Goal: Information Seeking & Learning: Learn about a topic

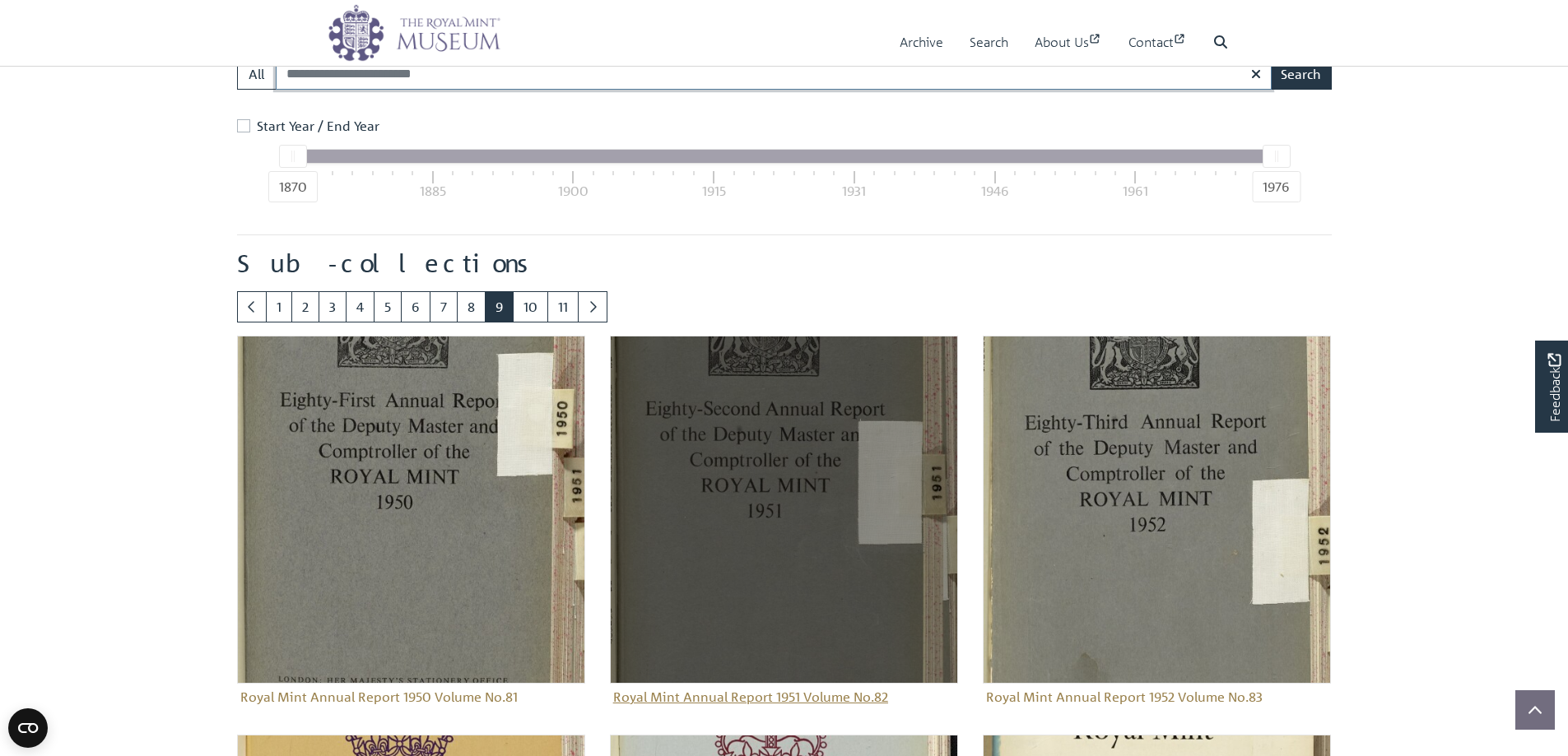
scroll to position [728, 0]
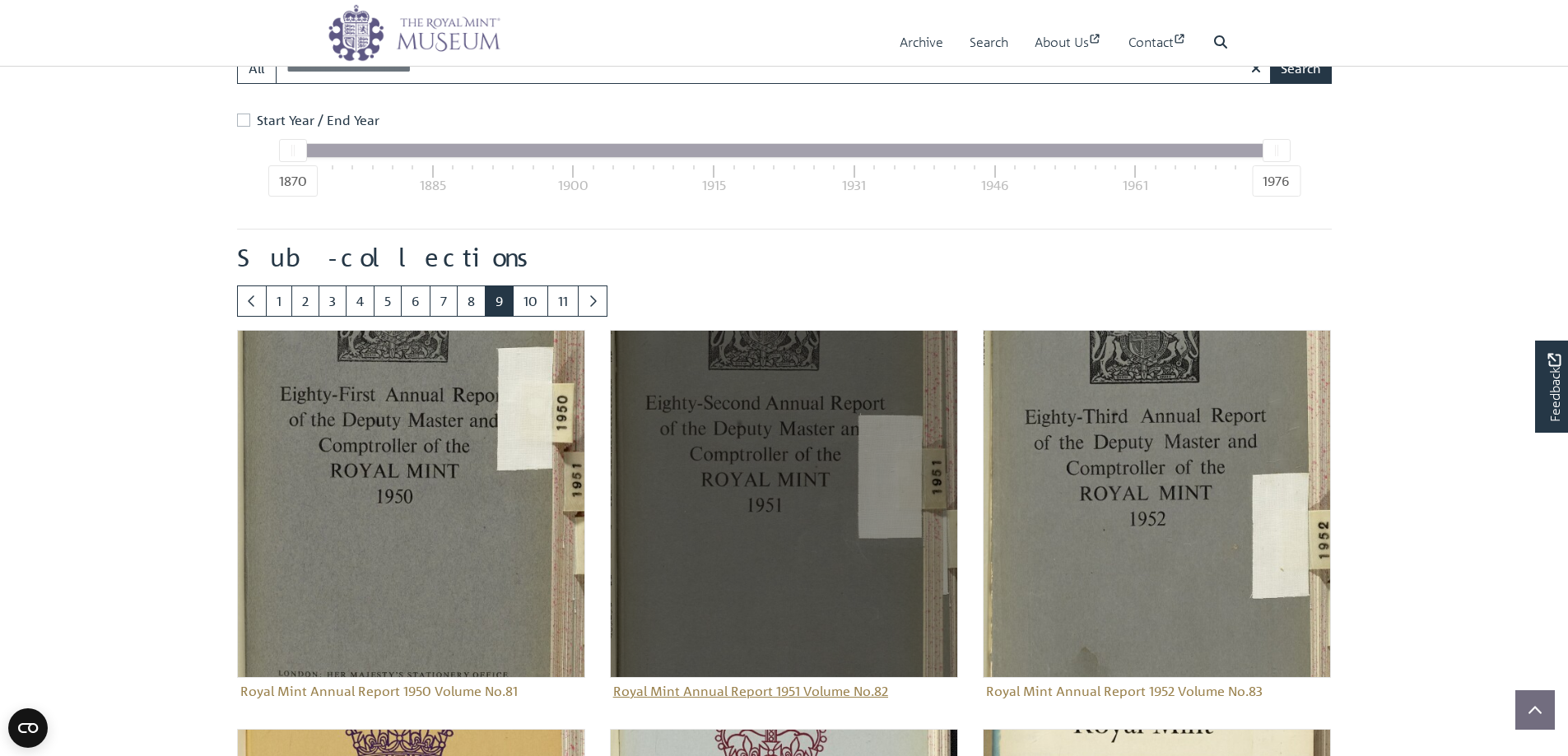
click at [733, 511] on img "Sub-collection" at bounding box center [784, 504] width 348 height 348
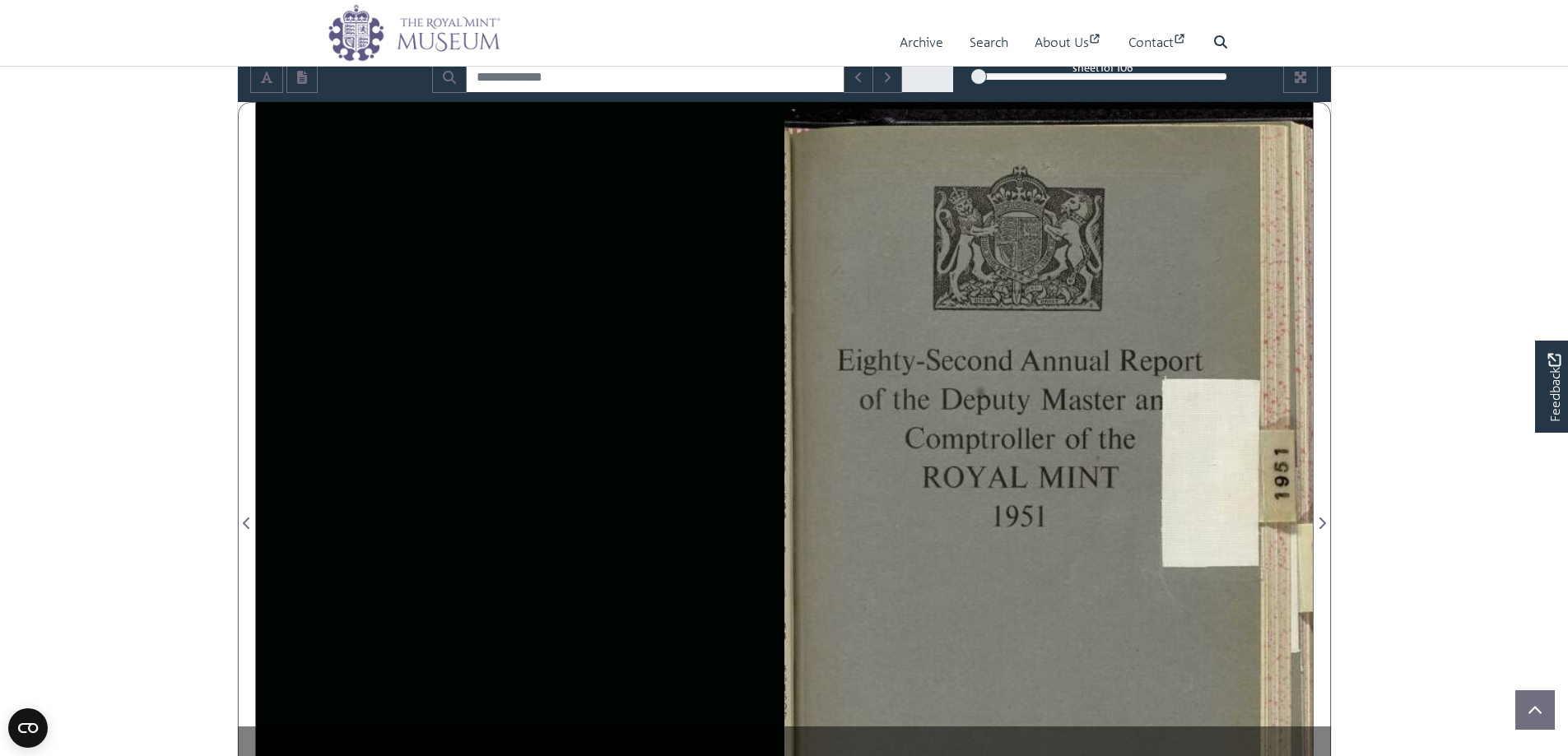
scroll to position [164, 0]
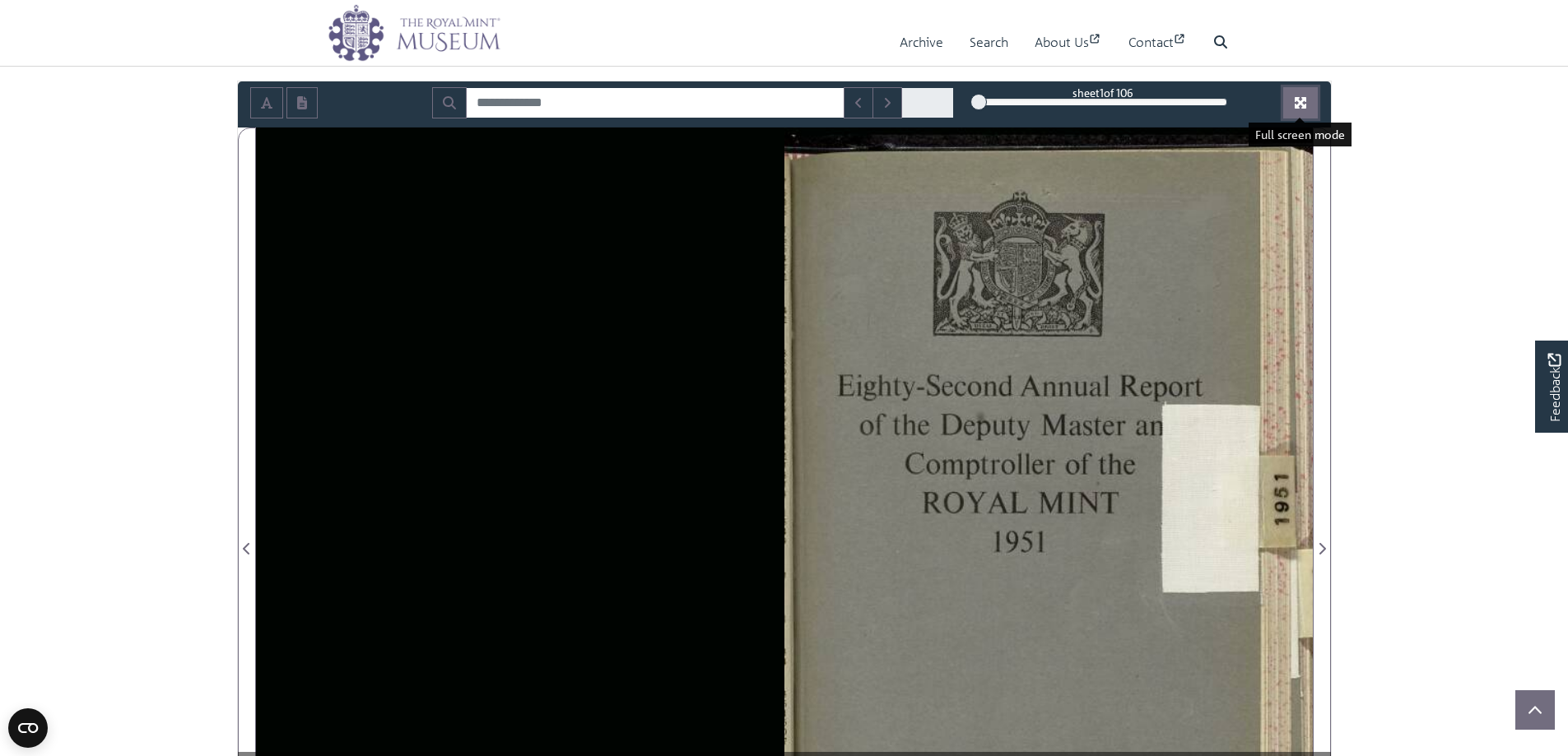
click at [1293, 102] on button "Full screen mode" at bounding box center [1300, 103] width 34 height 32
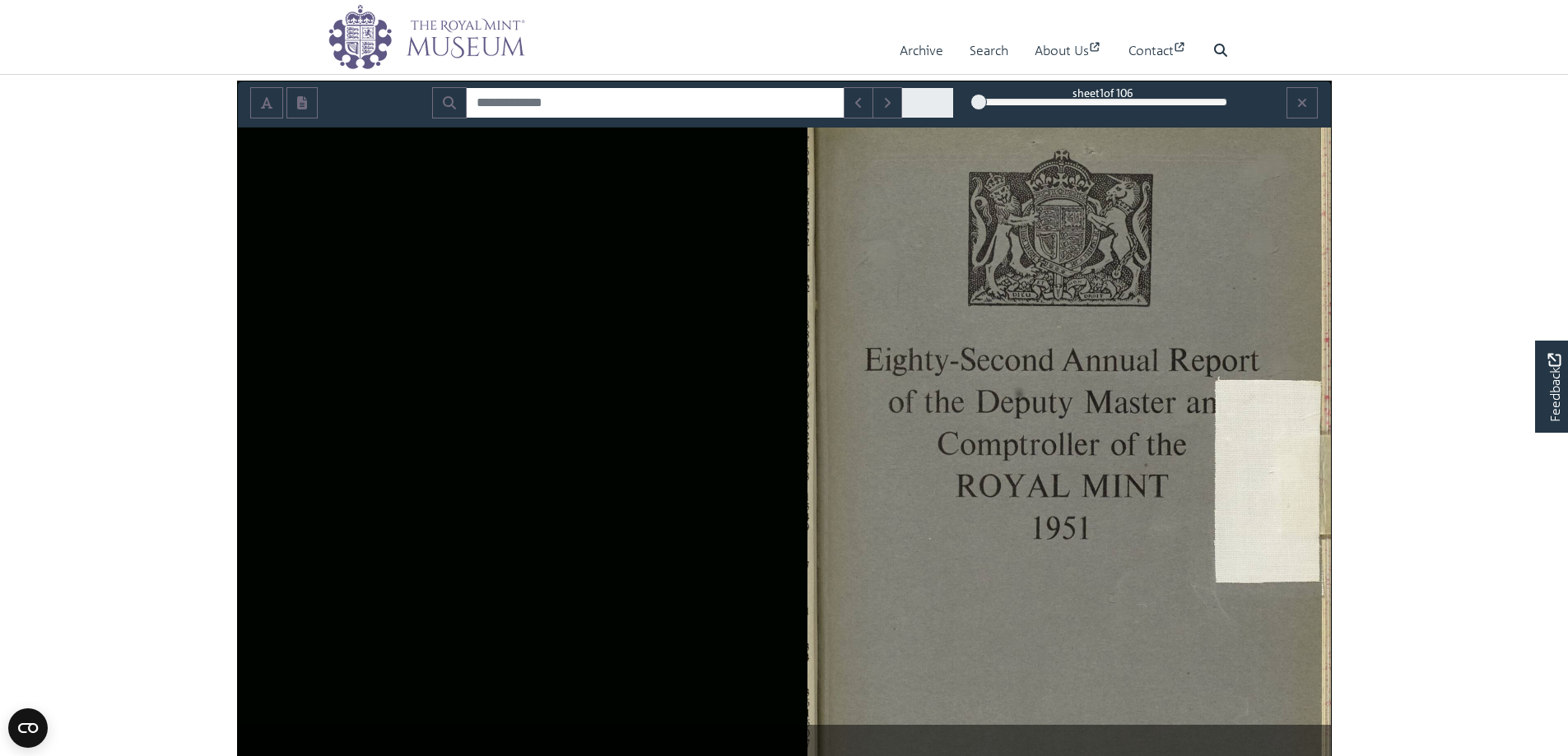
scroll to position [0, 0]
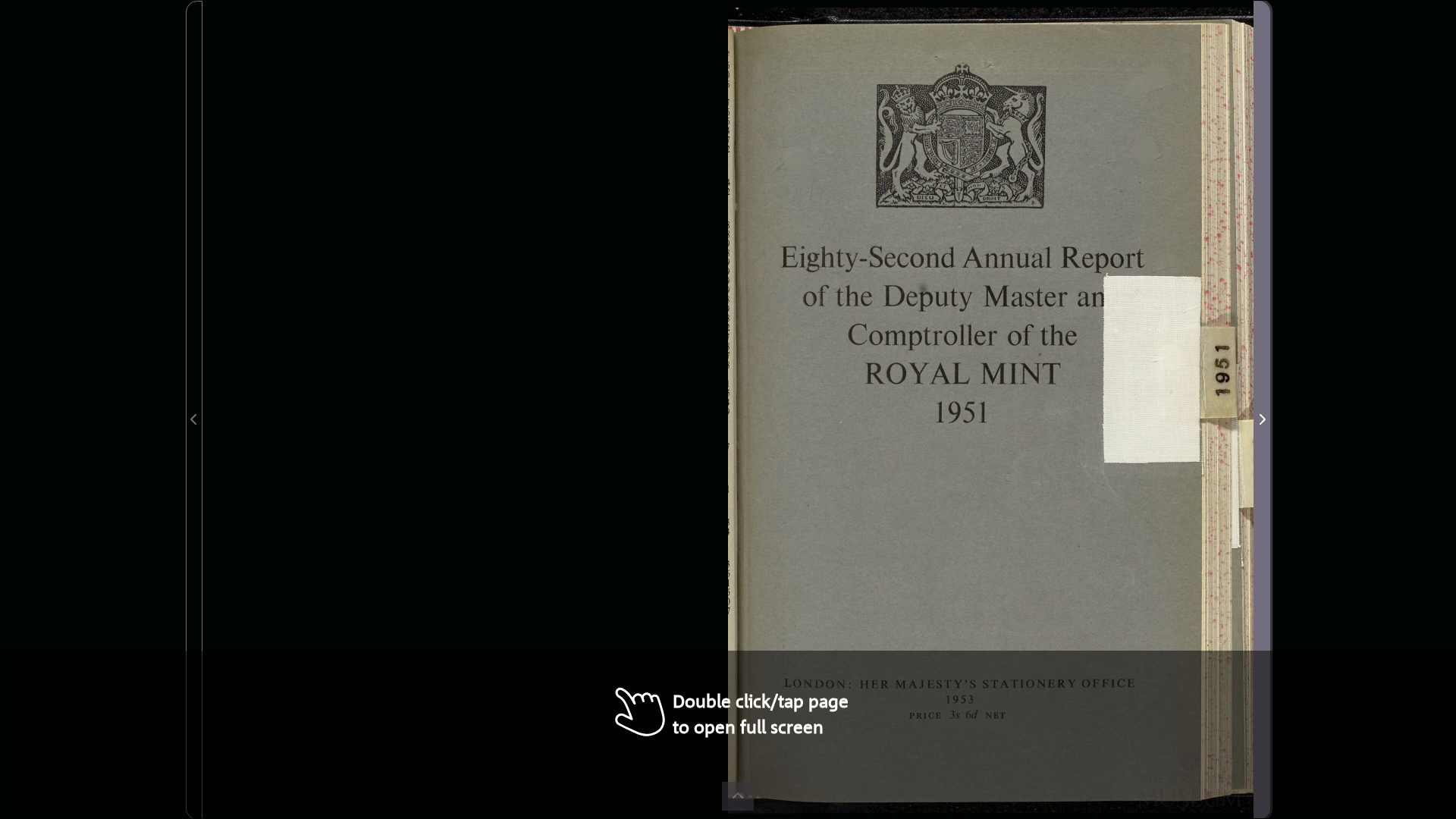
click at [1260, 420] on icon "Next Page" at bounding box center [1262, 419] width 7 height 12
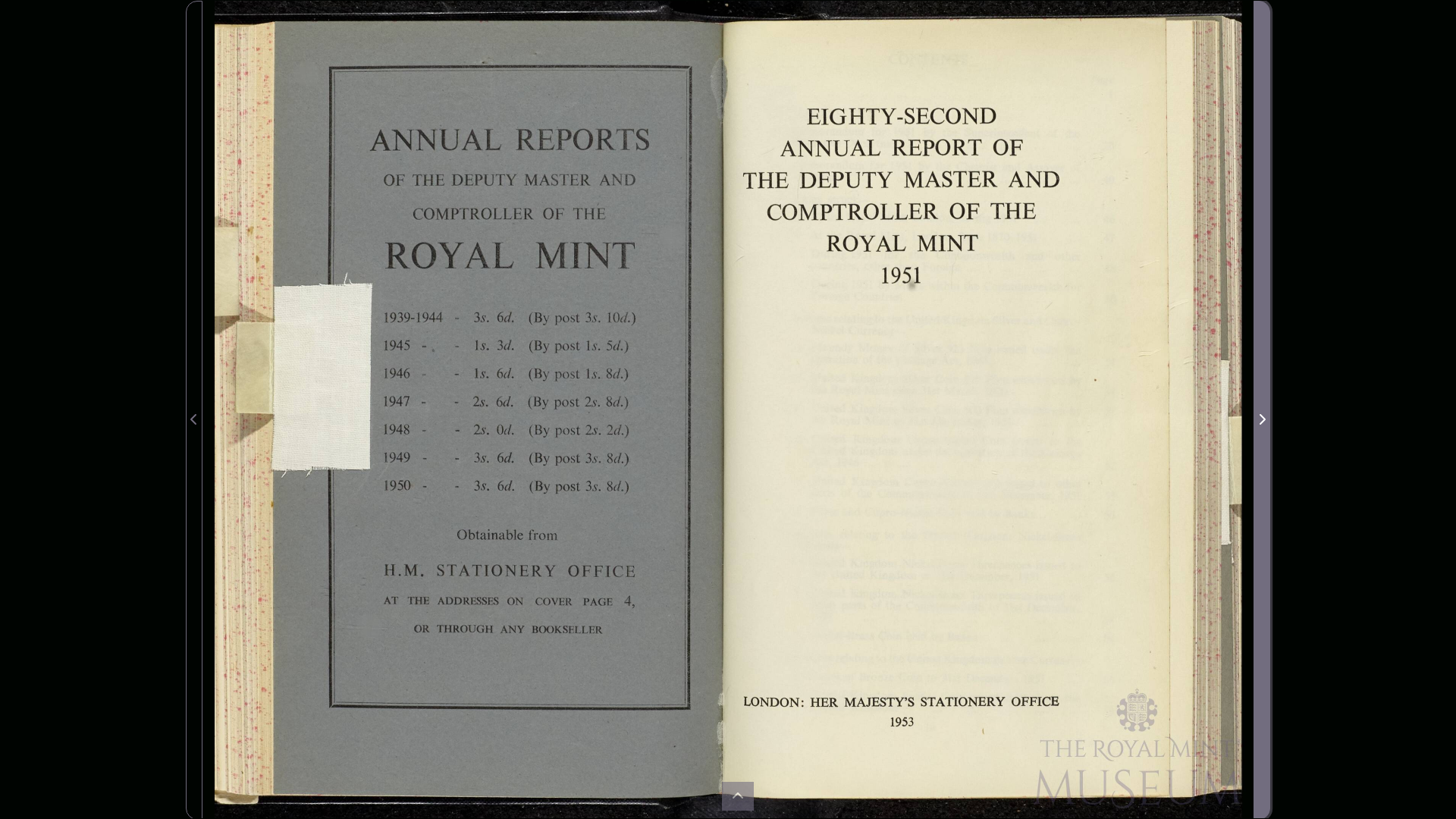
click at [1260, 420] on icon "Next Page" at bounding box center [1262, 419] width 7 height 12
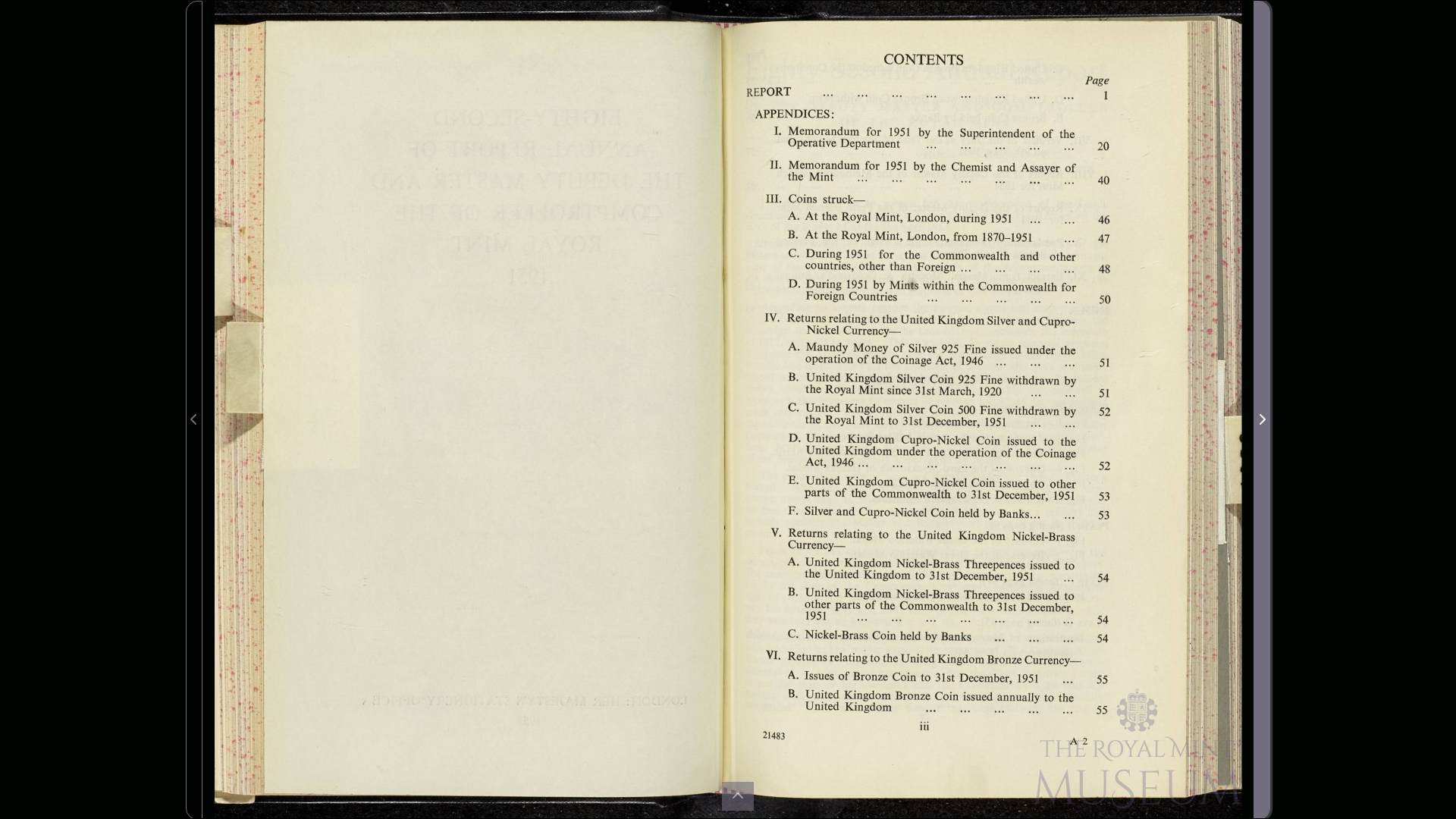
click at [1261, 420] on icon "Next Page" at bounding box center [1262, 419] width 7 height 12
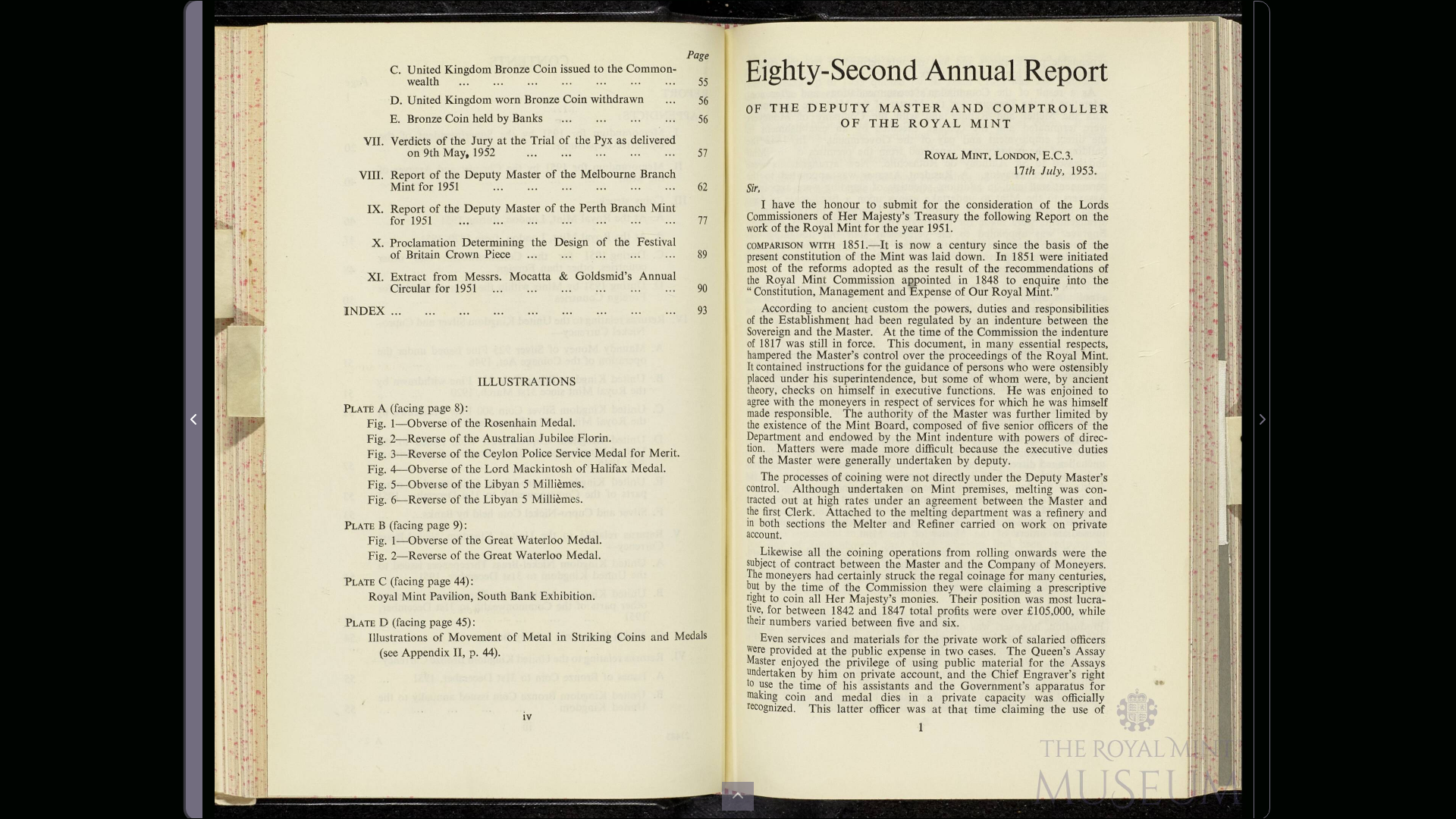
click at [193, 409] on span "Previous Page" at bounding box center [194, 410] width 15 height 817
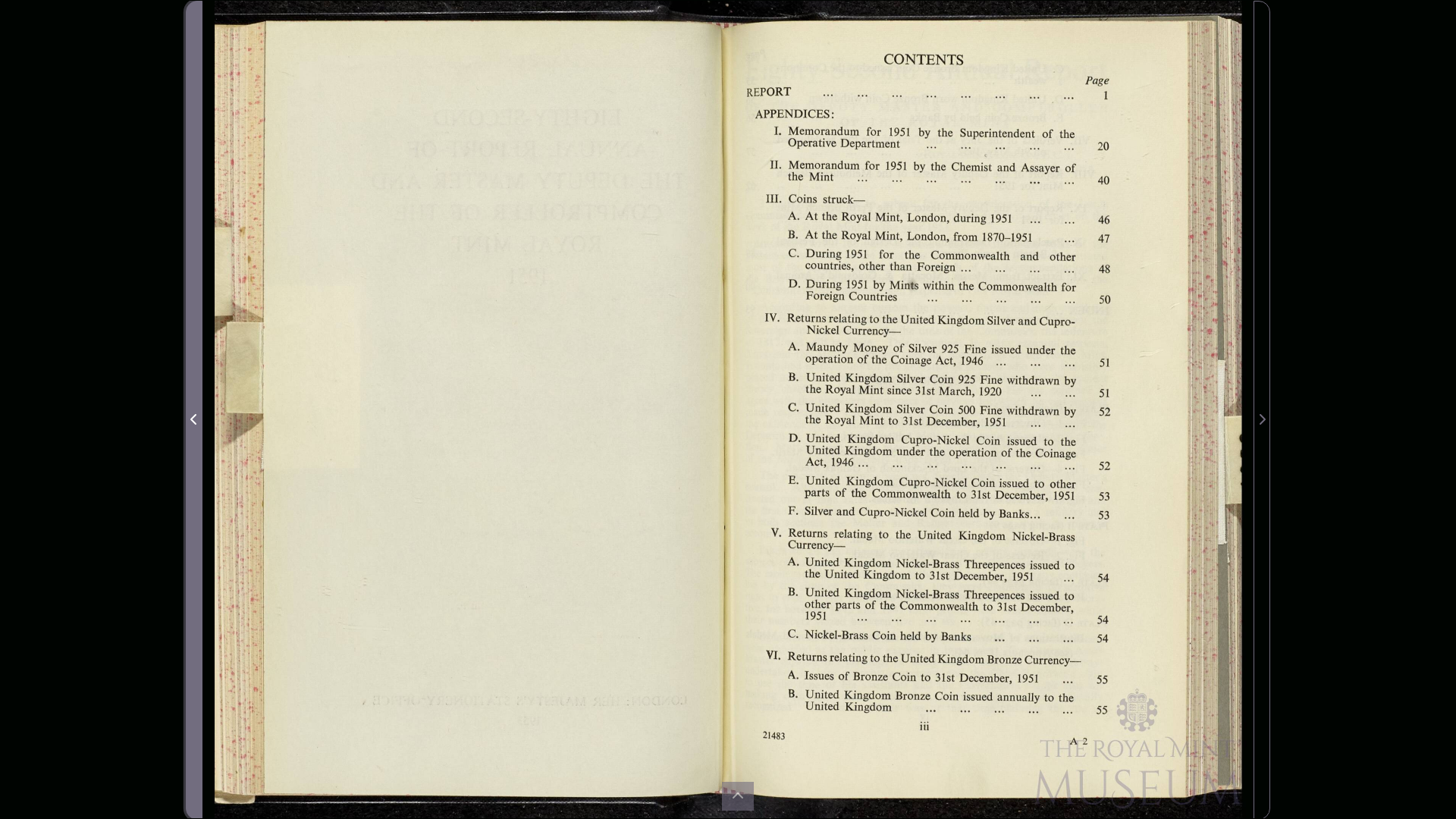
click at [196, 412] on span "Previous Page" at bounding box center [194, 419] width 15 height 18
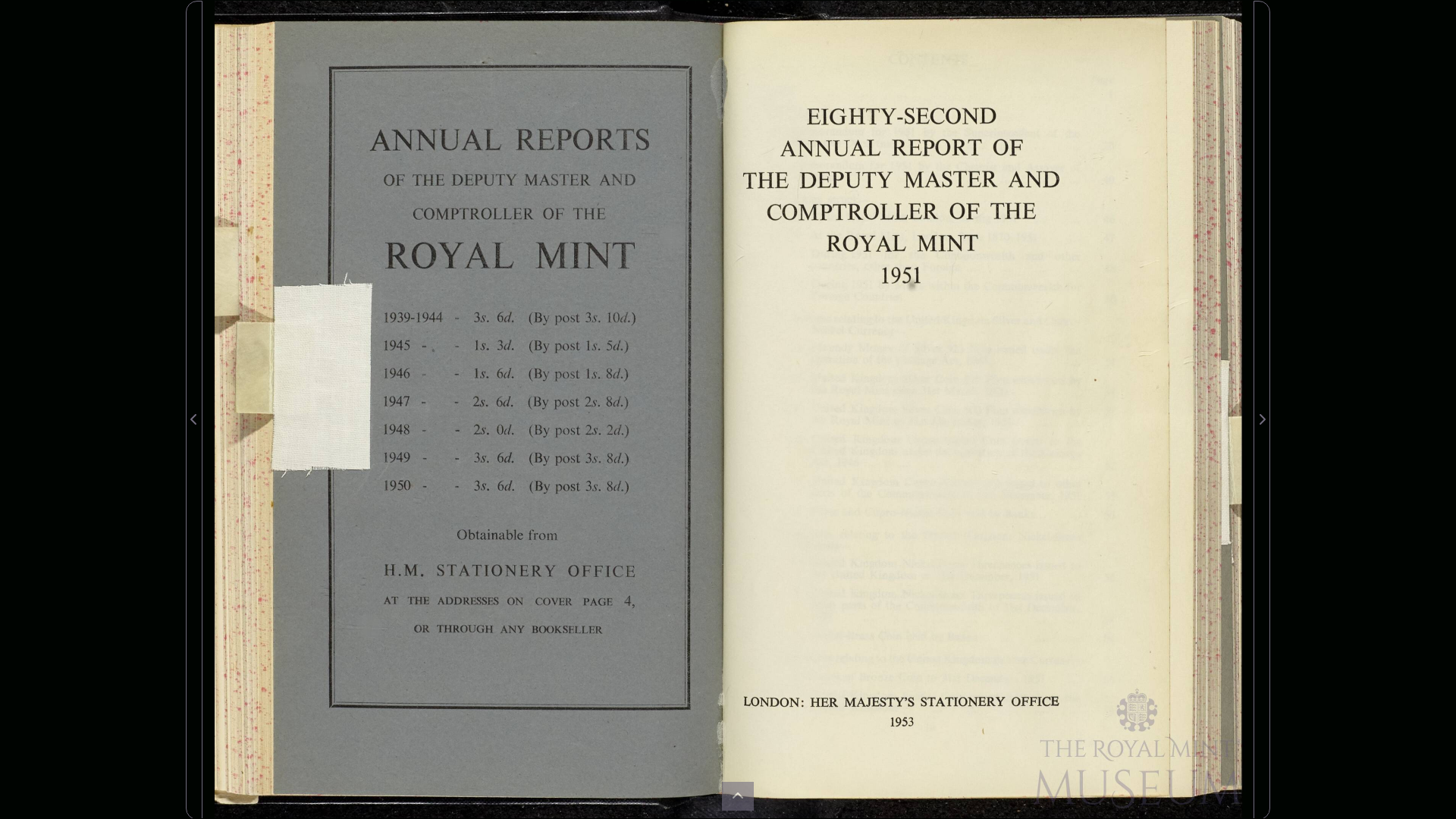
click at [1051, 414] on div at bounding box center [991, 410] width 526 height 819
click at [1178, 418] on div at bounding box center [991, 410] width 526 height 819
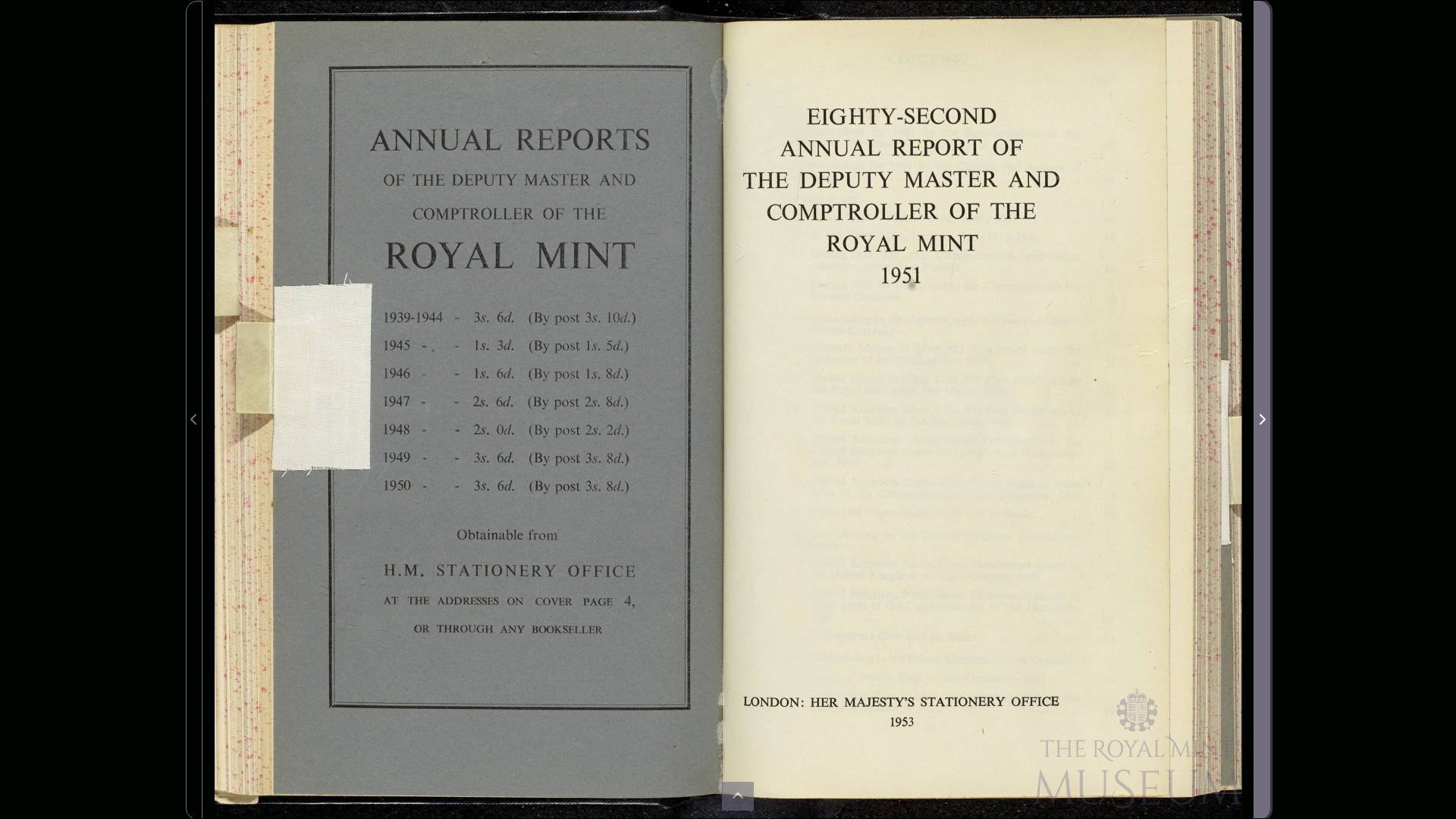
click at [1262, 419] on icon "Next Page" at bounding box center [1262, 419] width 7 height 12
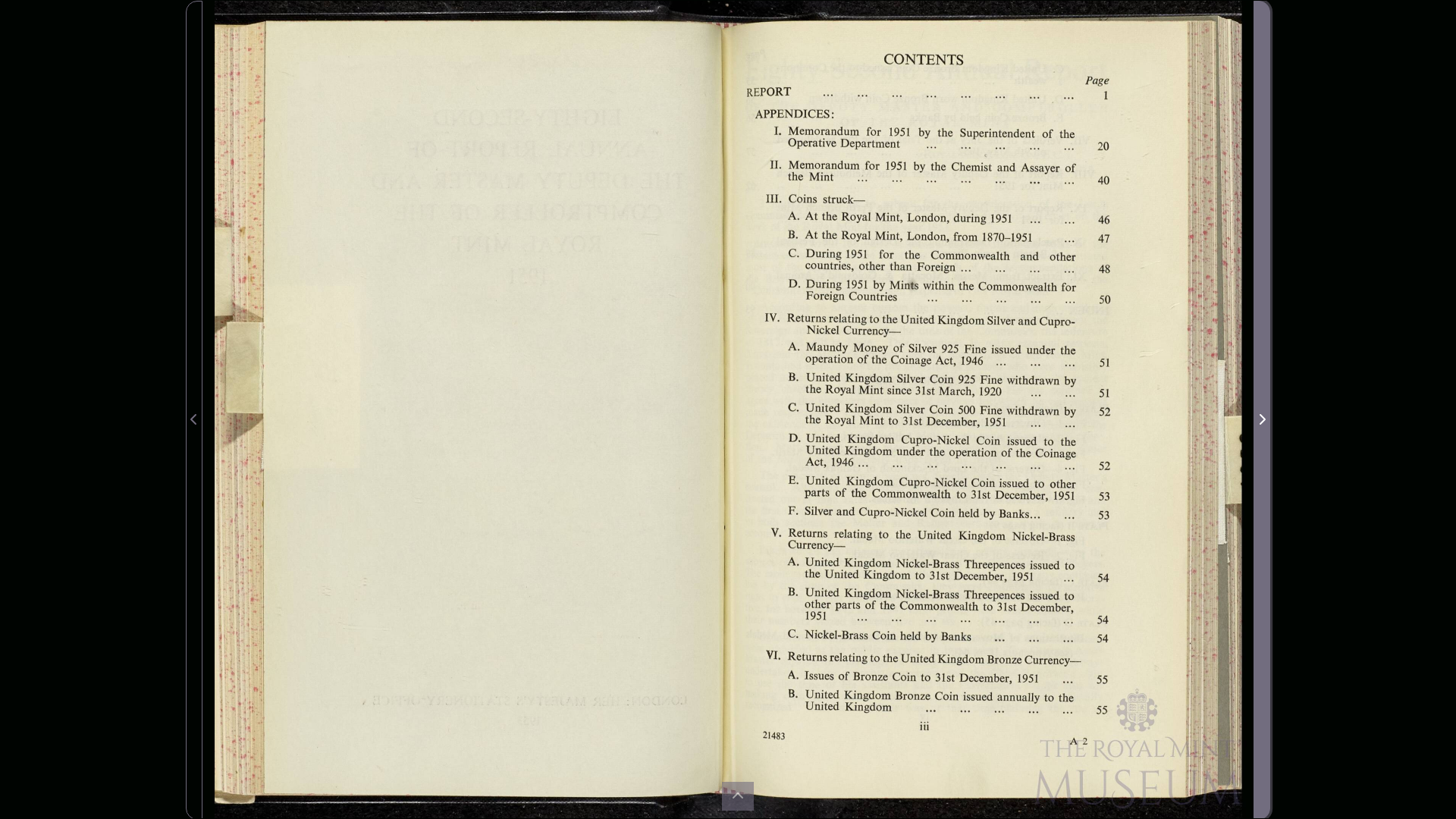
click at [1260, 417] on icon "Next Page" at bounding box center [1262, 419] width 7 height 12
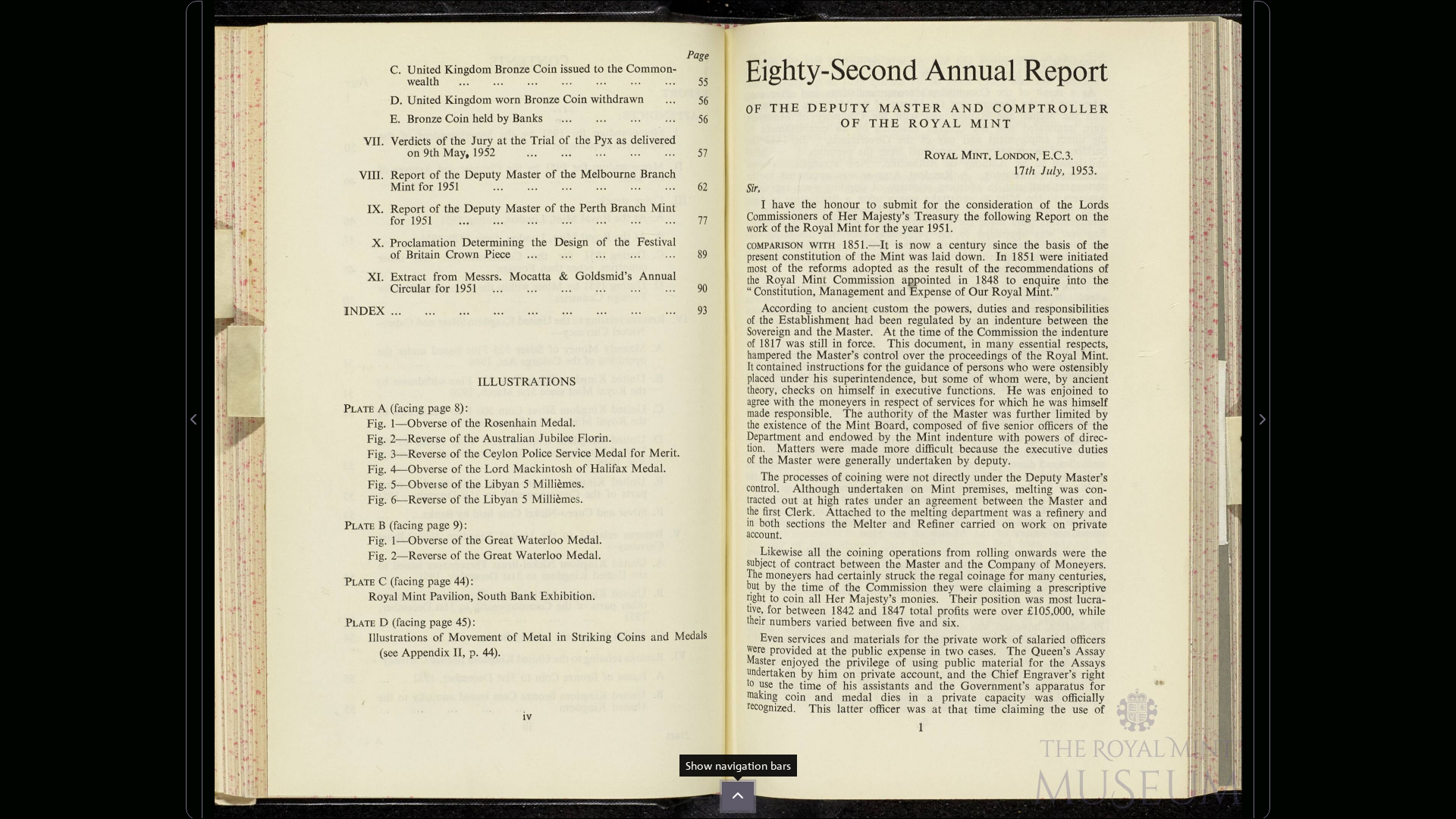
click at [736, 696] on icon at bounding box center [737, 795] width 11 height 6
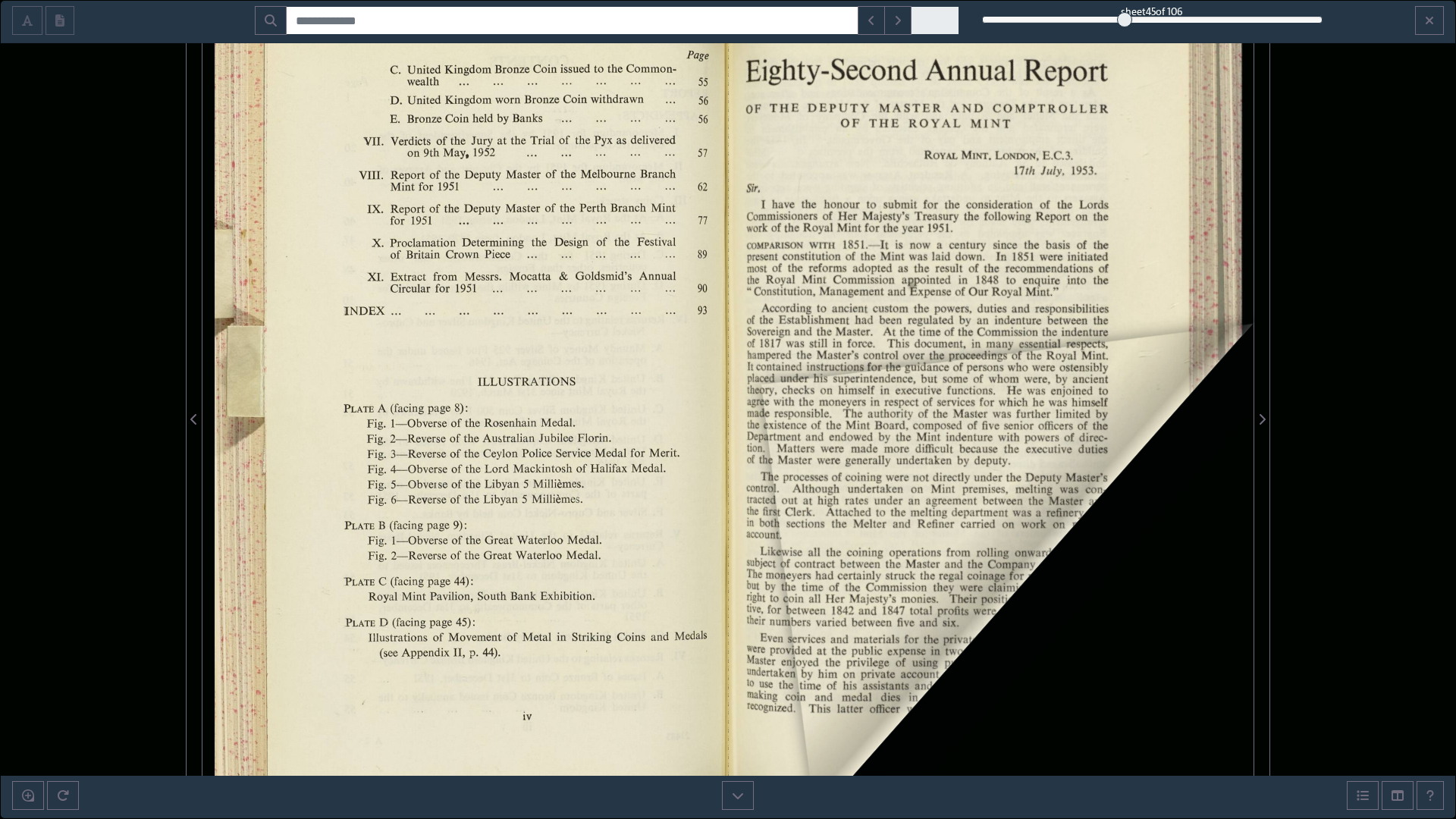
click at [1127, 19] on div "45" at bounding box center [1153, 19] width 342 height 15
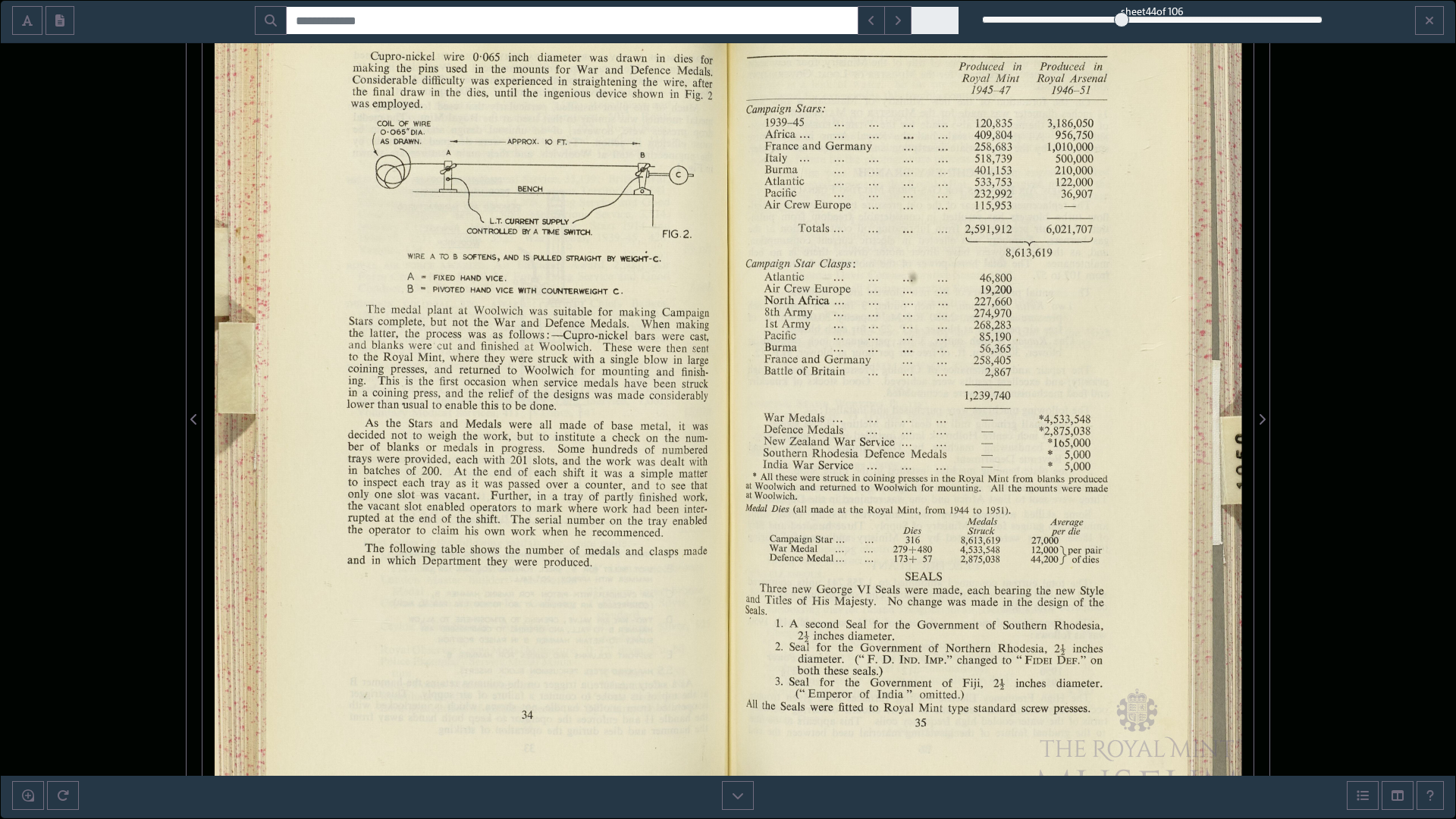
click at [1080, 320] on div at bounding box center [991, 410] width 526 height 819
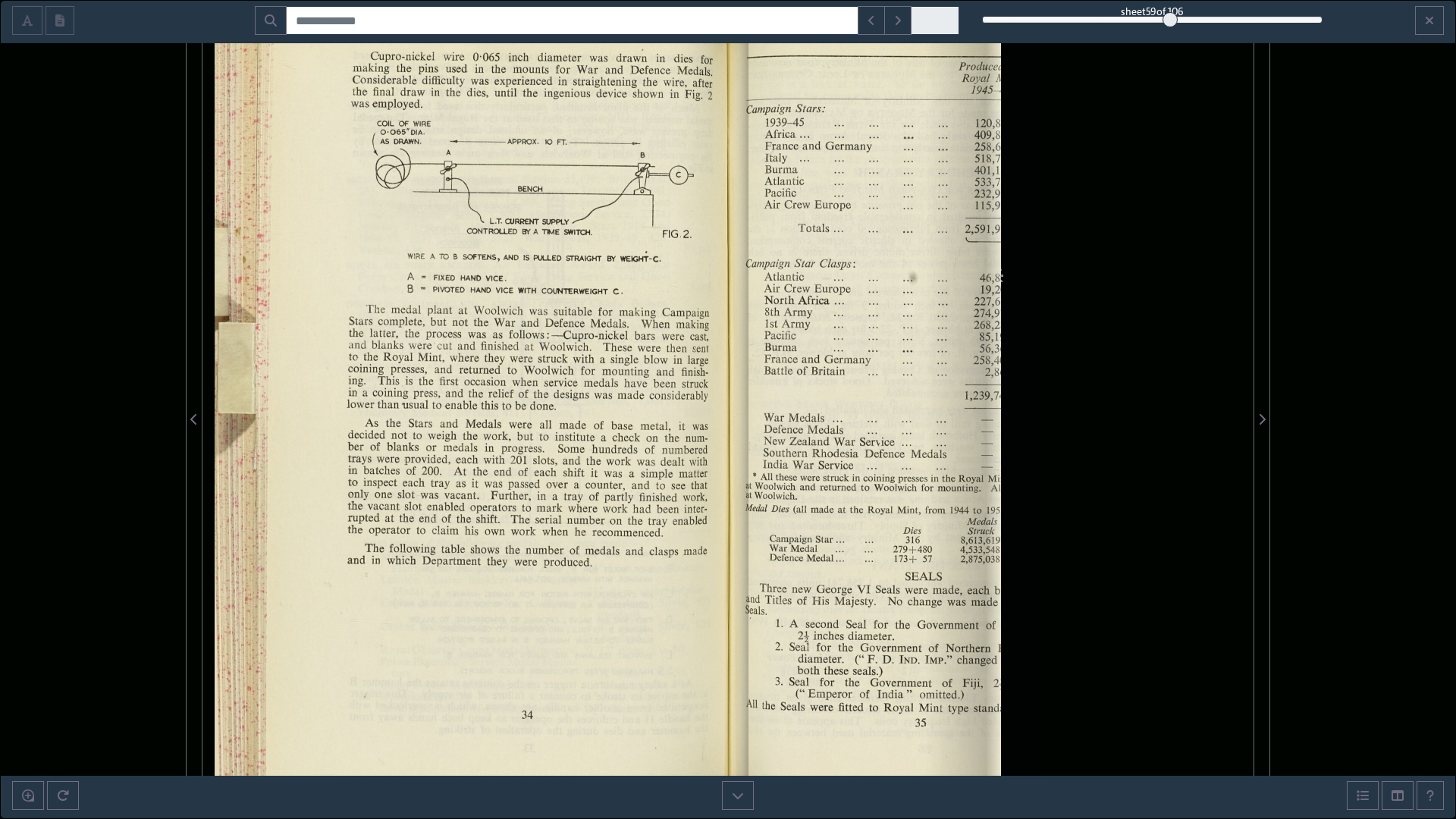
click at [1171, 19] on div "59" at bounding box center [1153, 19] width 342 height 15
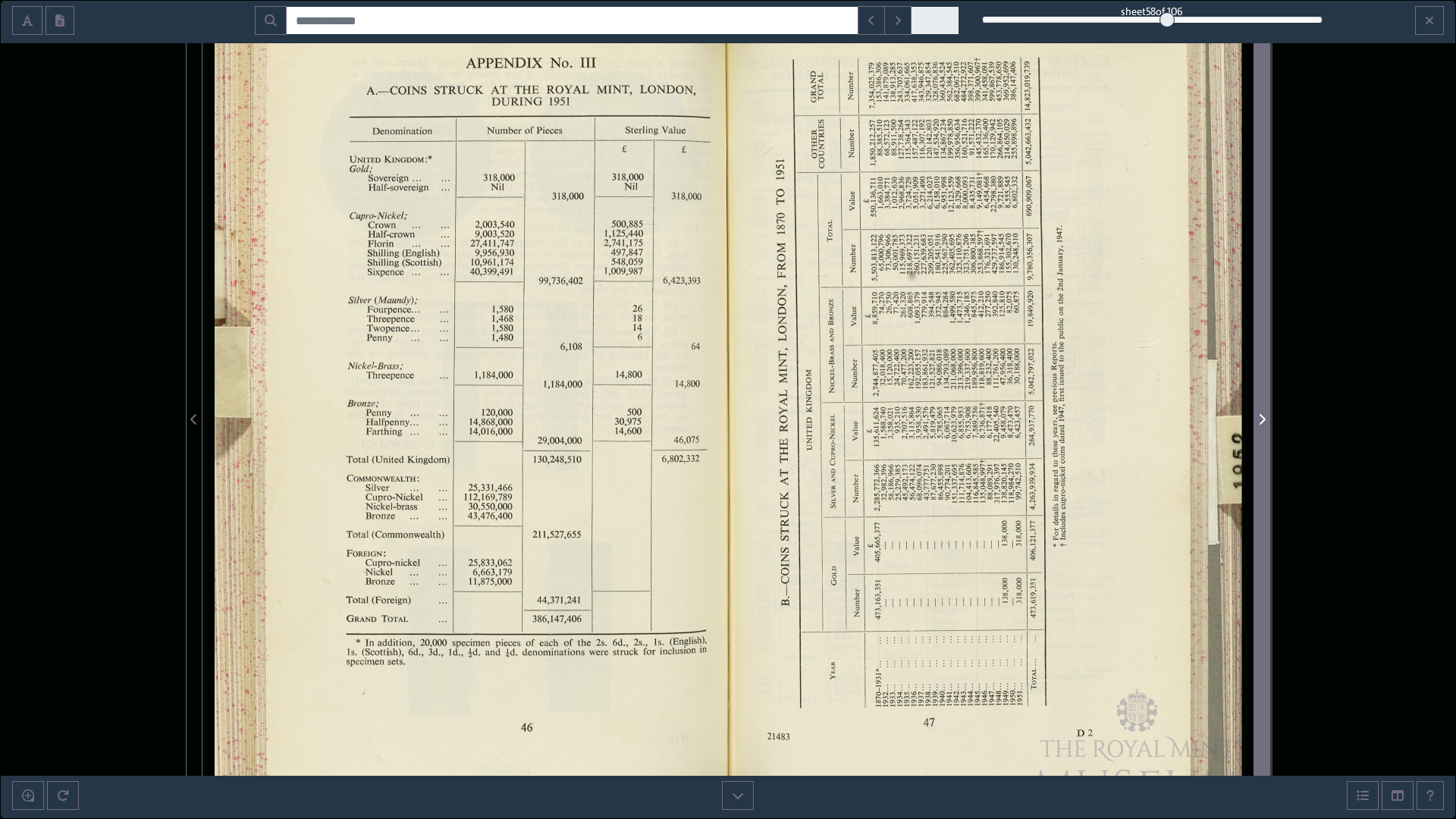
click at [1262, 418] on icon "Next Page" at bounding box center [1262, 419] width 7 height 12
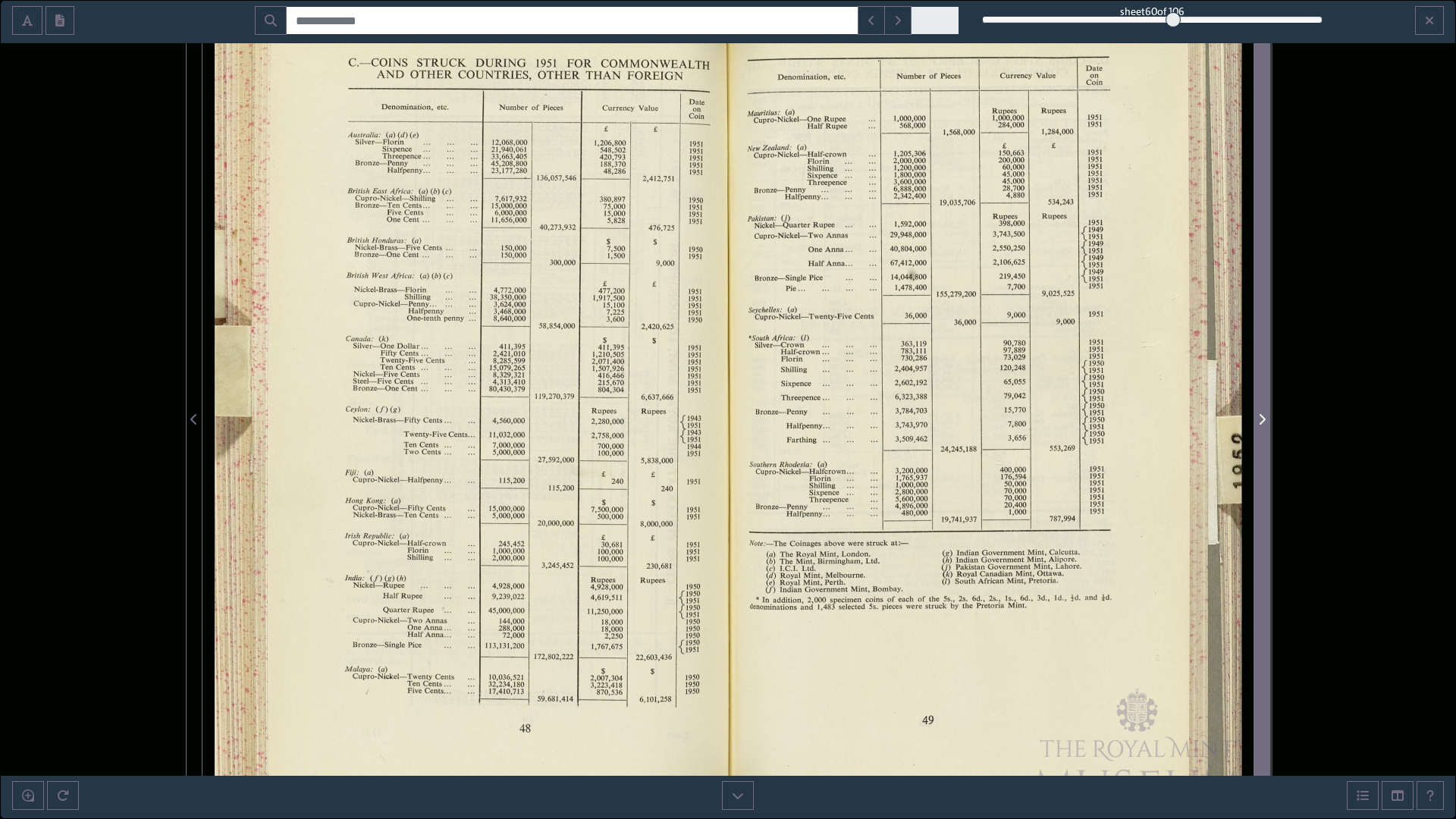
click at [1263, 410] on span "Next Page" at bounding box center [1262, 410] width 15 height 817
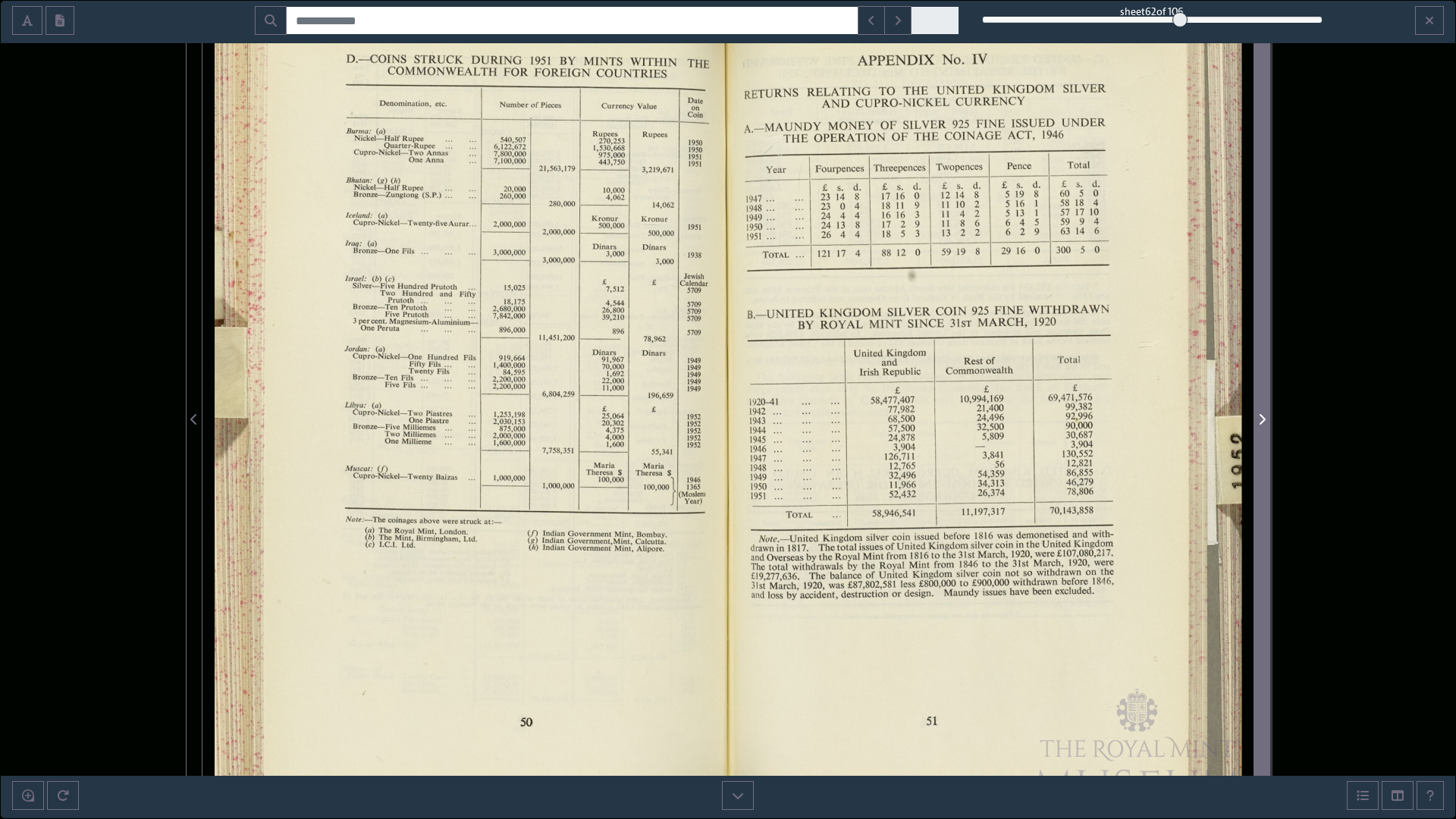
click at [1258, 417] on span "Next Page" at bounding box center [1262, 419] width 15 height 18
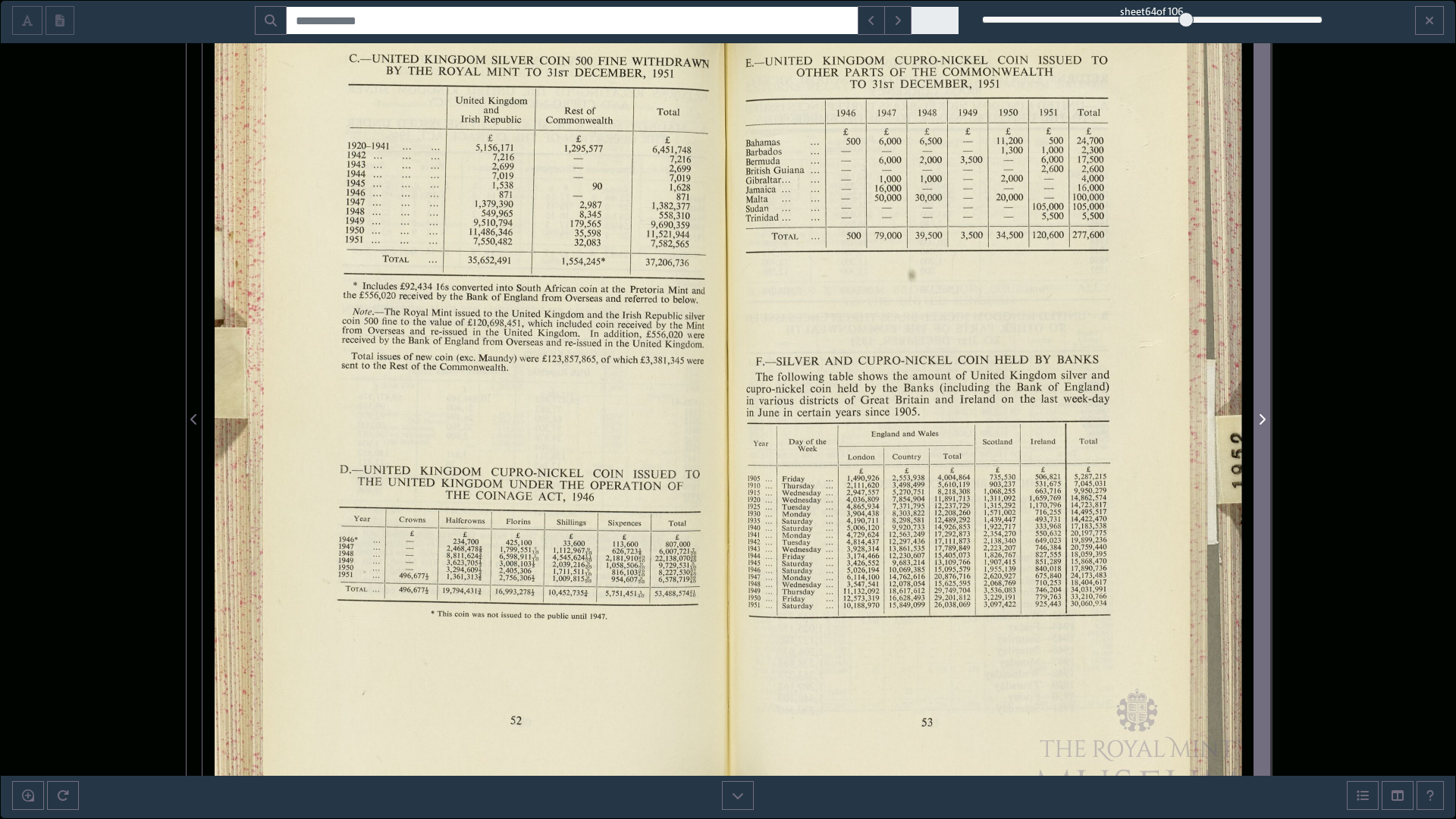
click at [1259, 417] on icon "Next Page" at bounding box center [1262, 419] width 7 height 12
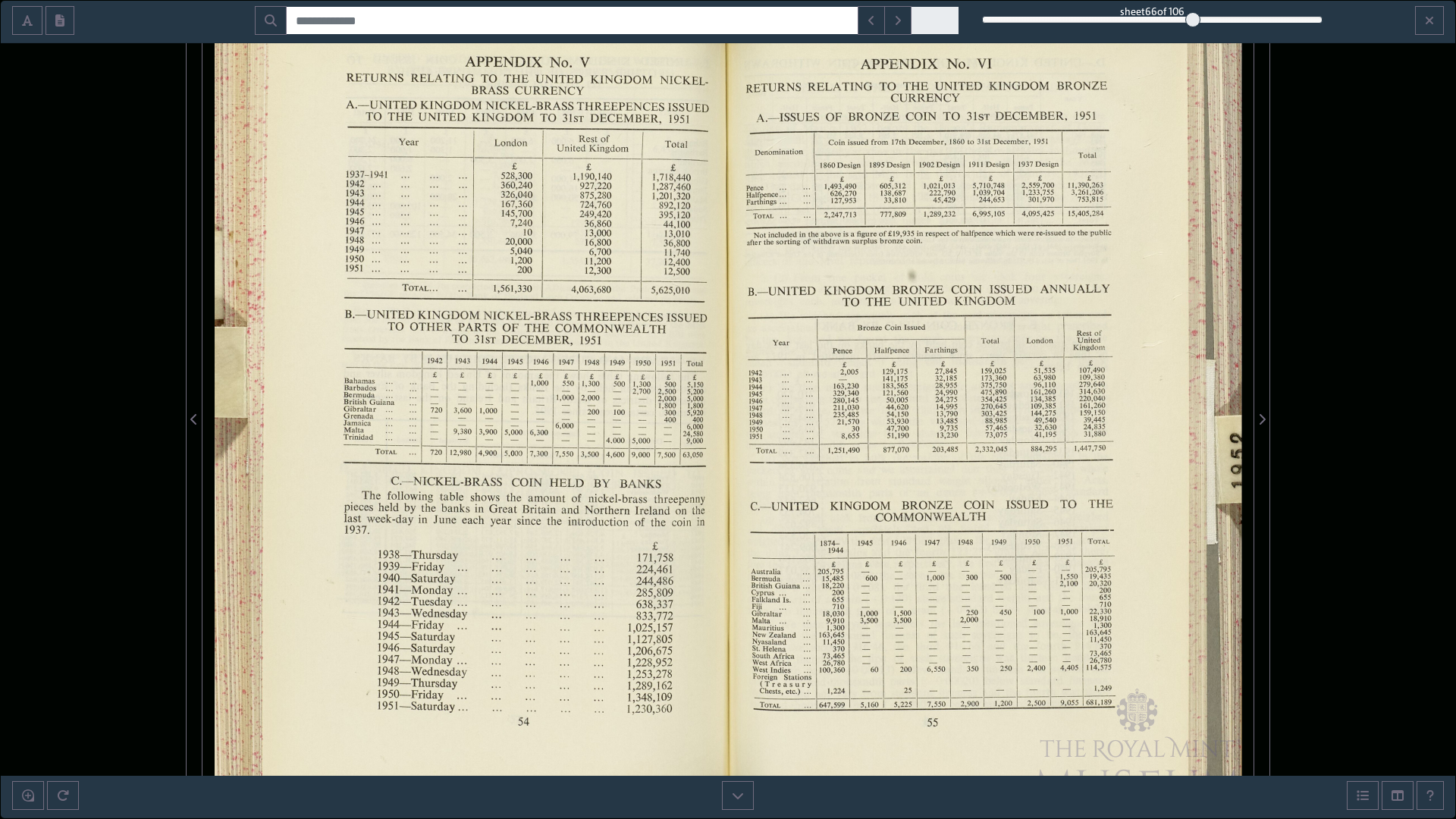
click at [1068, 576] on div at bounding box center [991, 410] width 526 height 819
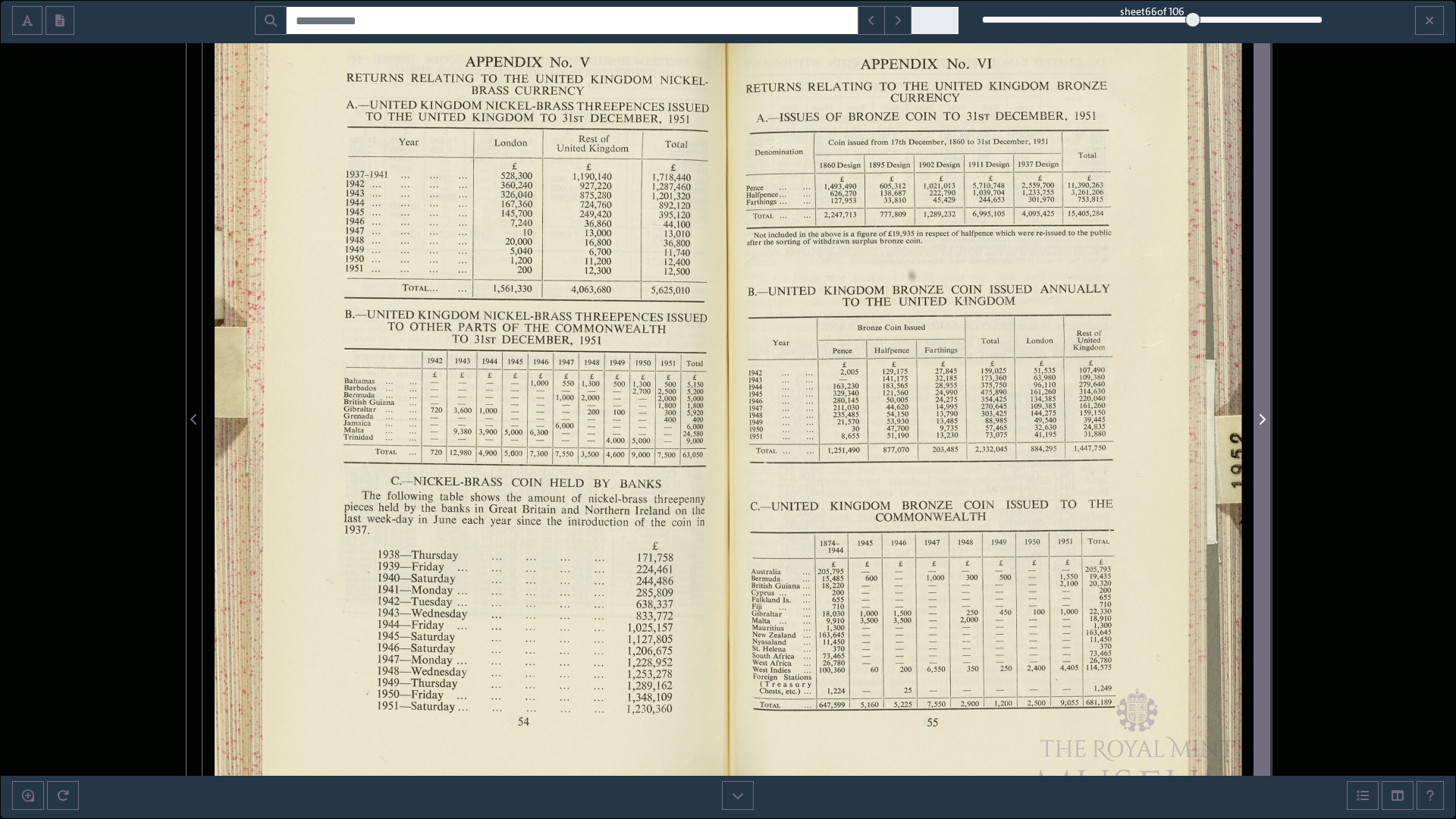
click at [1256, 412] on span "Next Page" at bounding box center [1262, 419] width 15 height 18
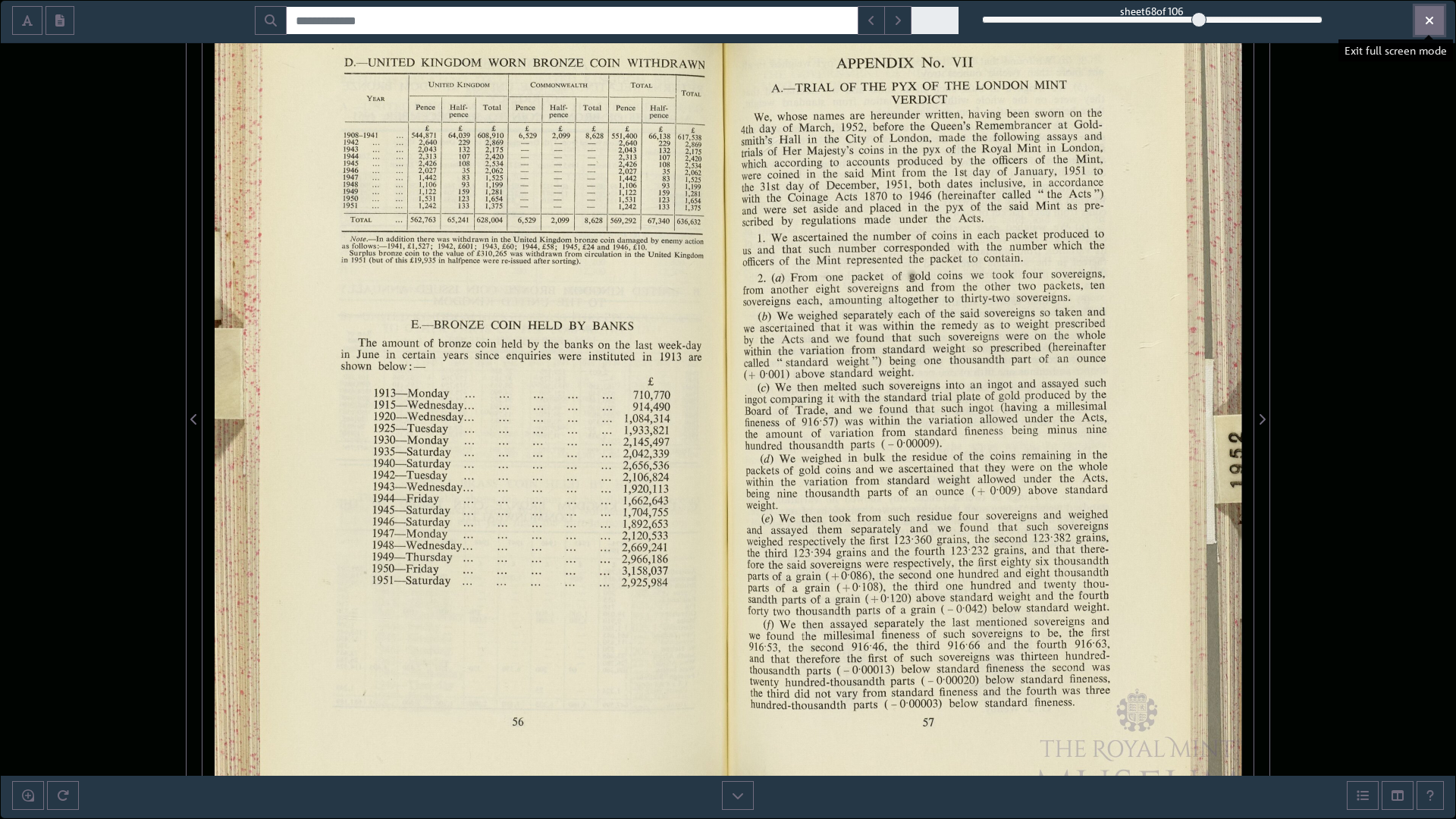
click at [1437, 32] on button "Exit full screen mode" at bounding box center [1430, 20] width 29 height 29
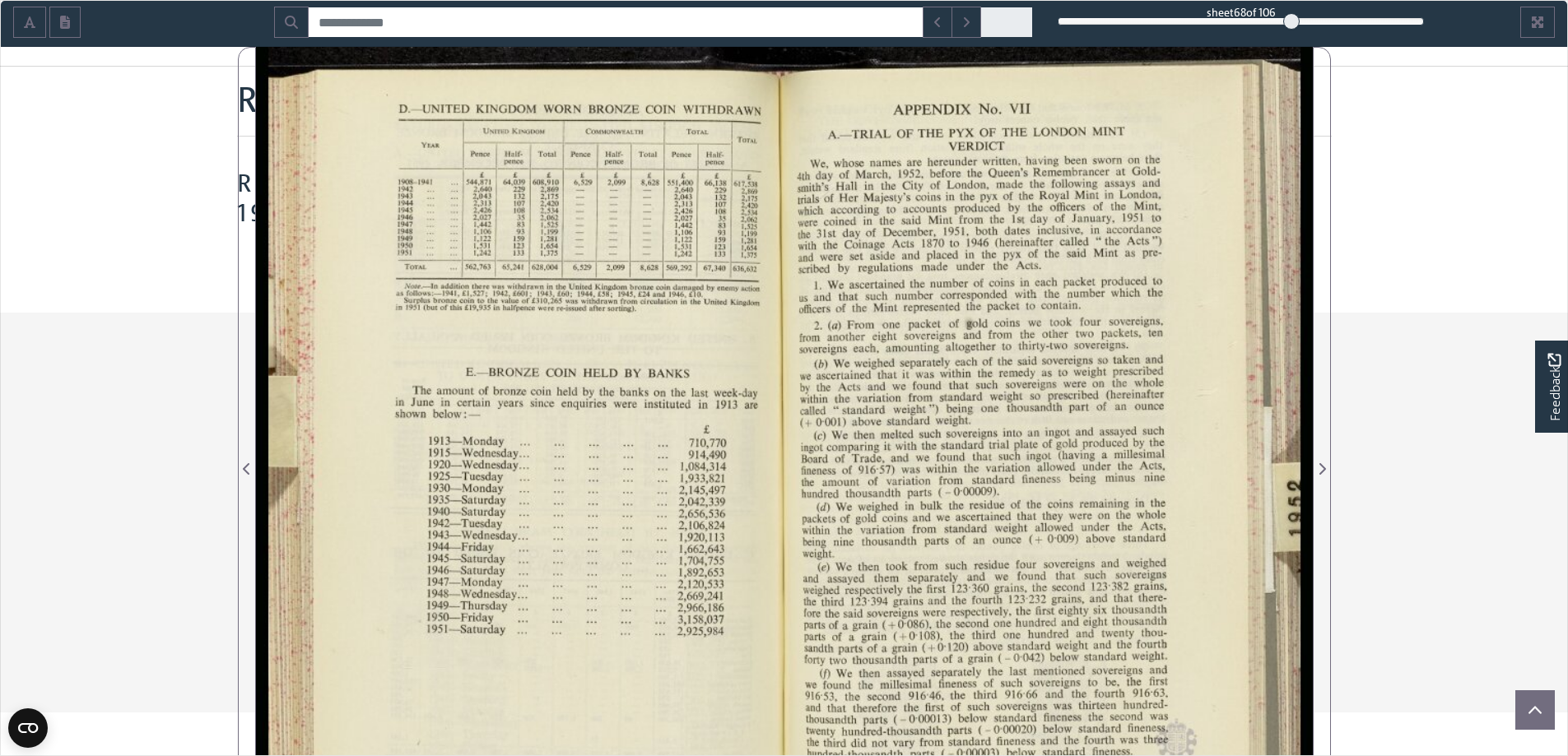
scroll to position [247, 0]
